Goal: Task Accomplishment & Management: Manage account settings

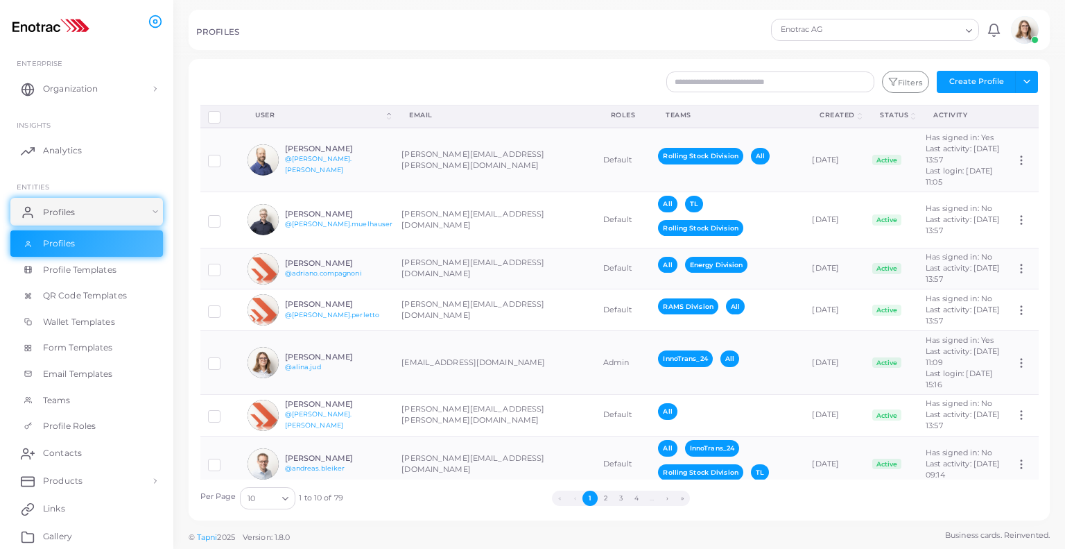
click at [1032, 31] on img at bounding box center [1025, 30] width 28 height 28
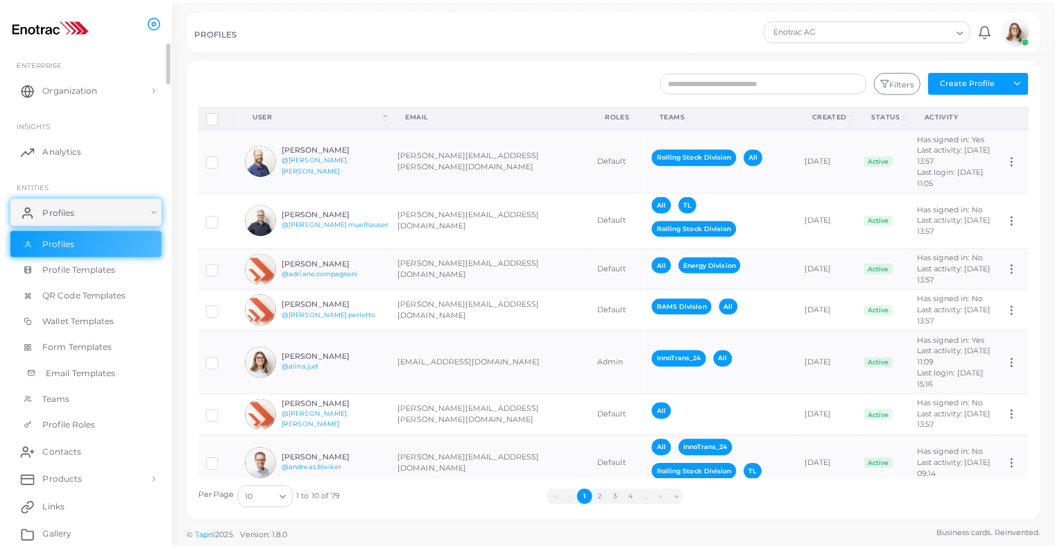
scroll to position [168, 0]
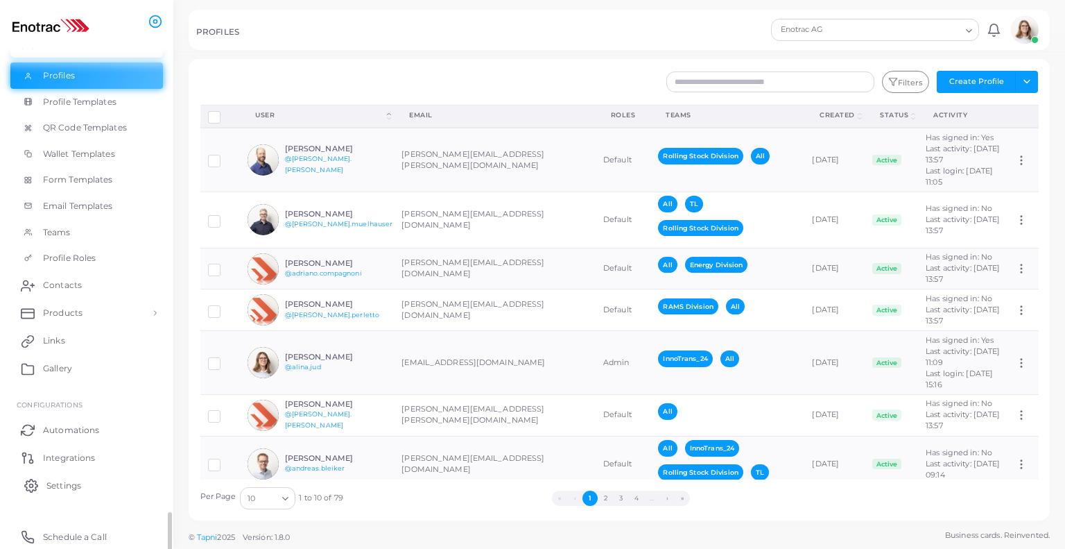
click at [37, 490] on icon at bounding box center [31, 486] width 14 height 14
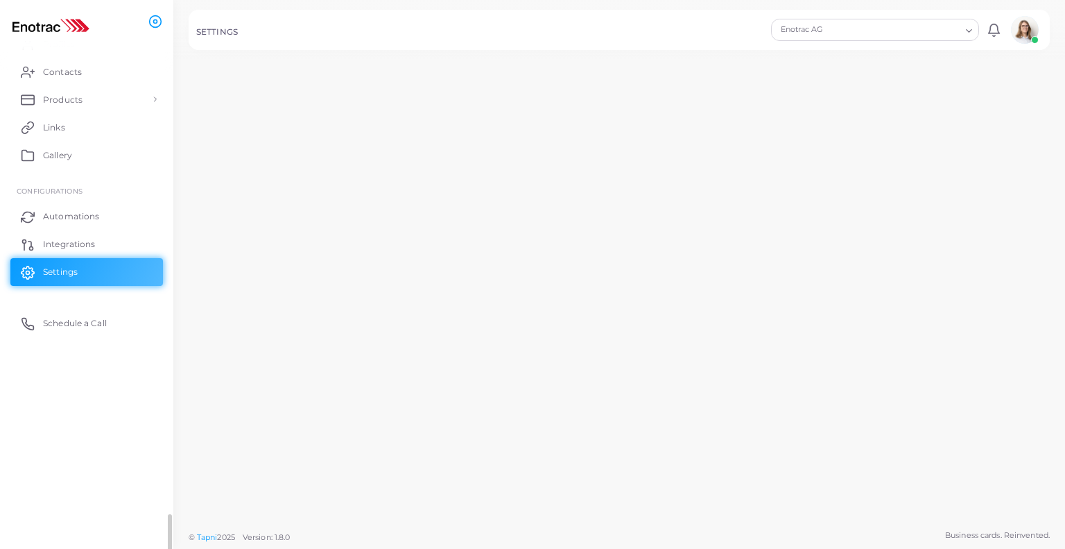
scroll to position [168, 0]
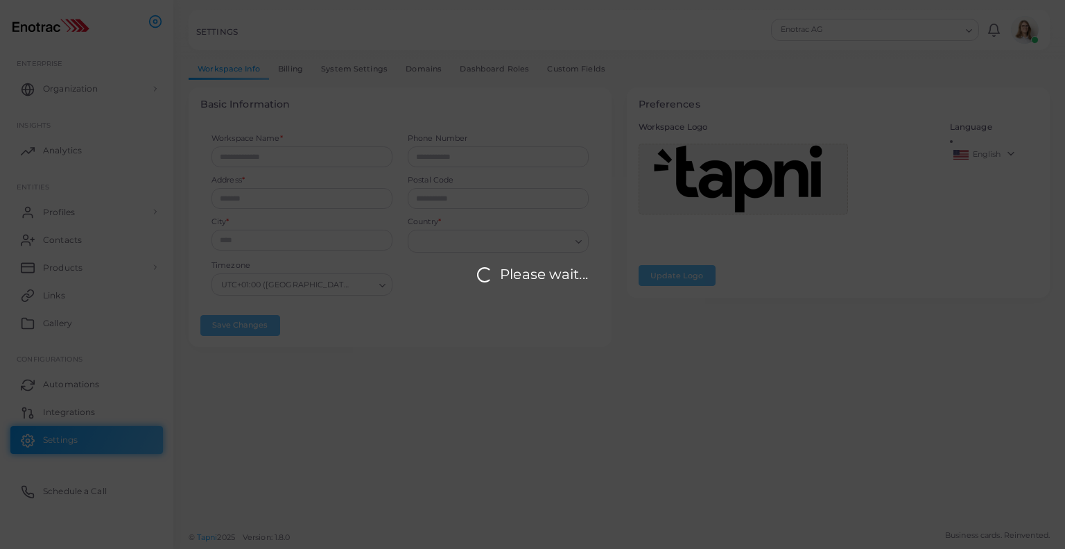
type input "**********"
type input "****"
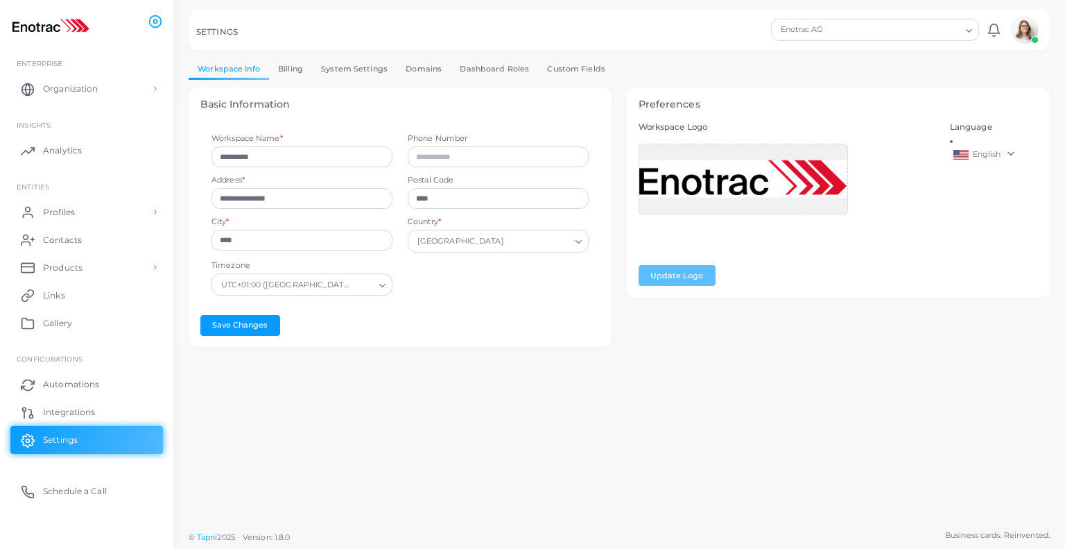
click at [291, 74] on link "Billing" at bounding box center [290, 69] width 43 height 20
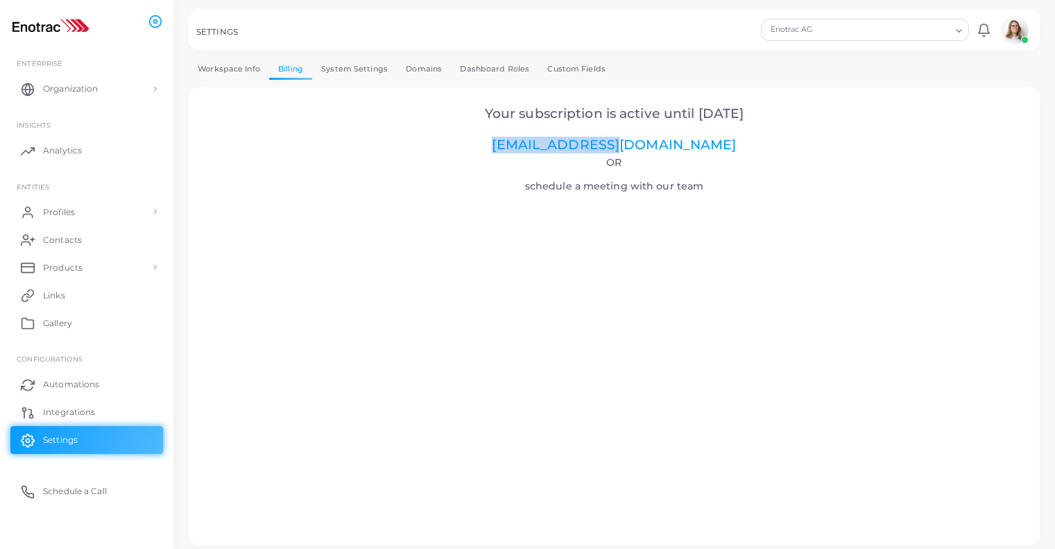
drag, startPoint x: 696, startPoint y: 153, endPoint x: 538, endPoint y: 145, distance: 159.0
click at [538, 145] on h2 "Your subscription is active until [DATE] [EMAIL_ADDRESS][DOMAIN_NAME]" at bounding box center [614, 129] width 813 height 47
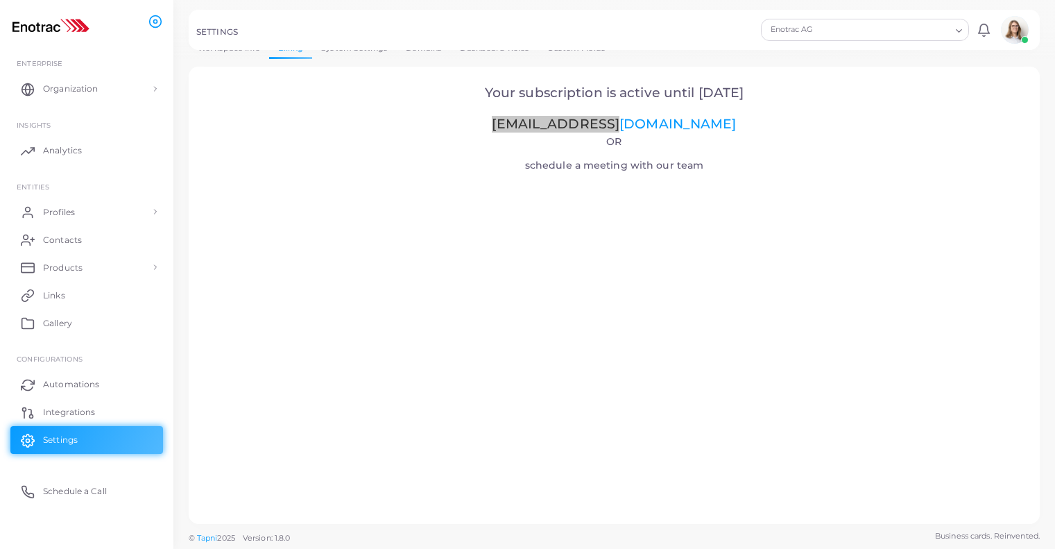
scroll to position [22, 0]
click at [63, 89] on span "Organization" at bounding box center [73, 89] width 55 height 12
